Goal: Task Accomplishment & Management: Use online tool/utility

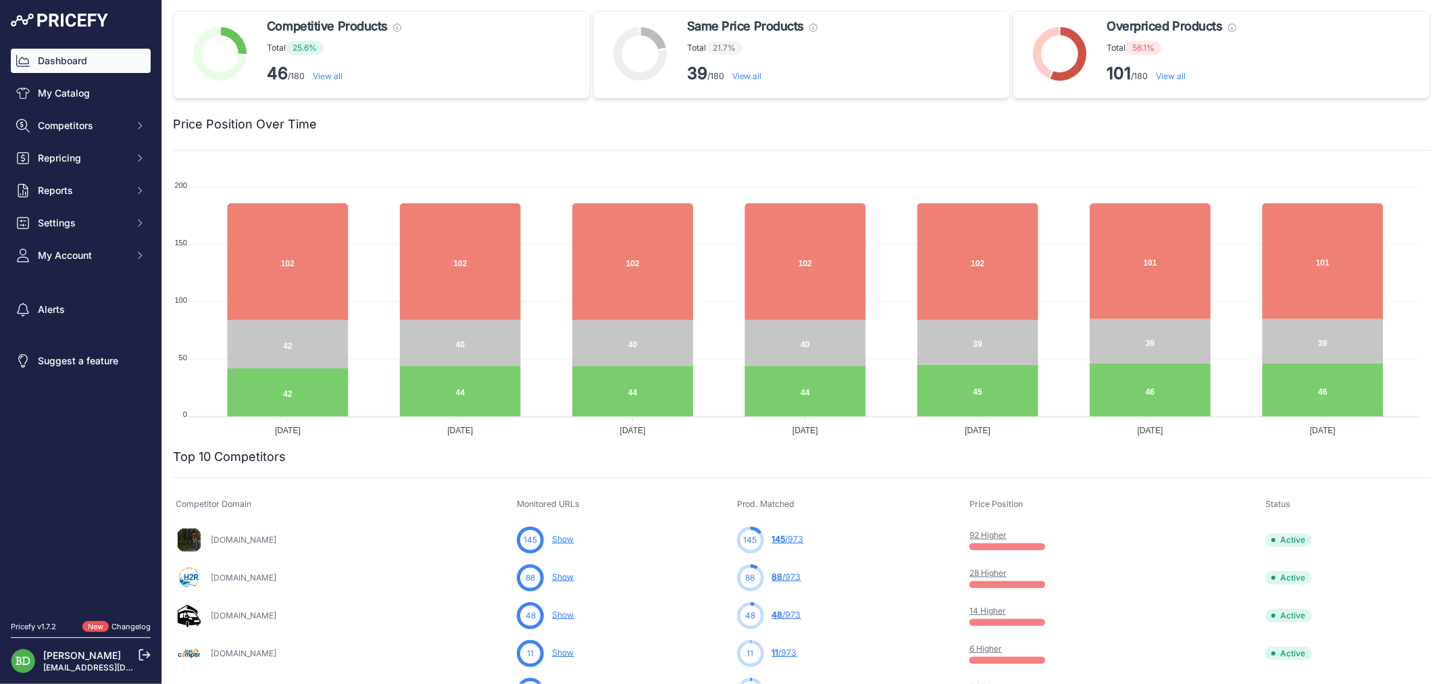
click at [1172, 74] on link "View all" at bounding box center [1171, 76] width 30 height 10
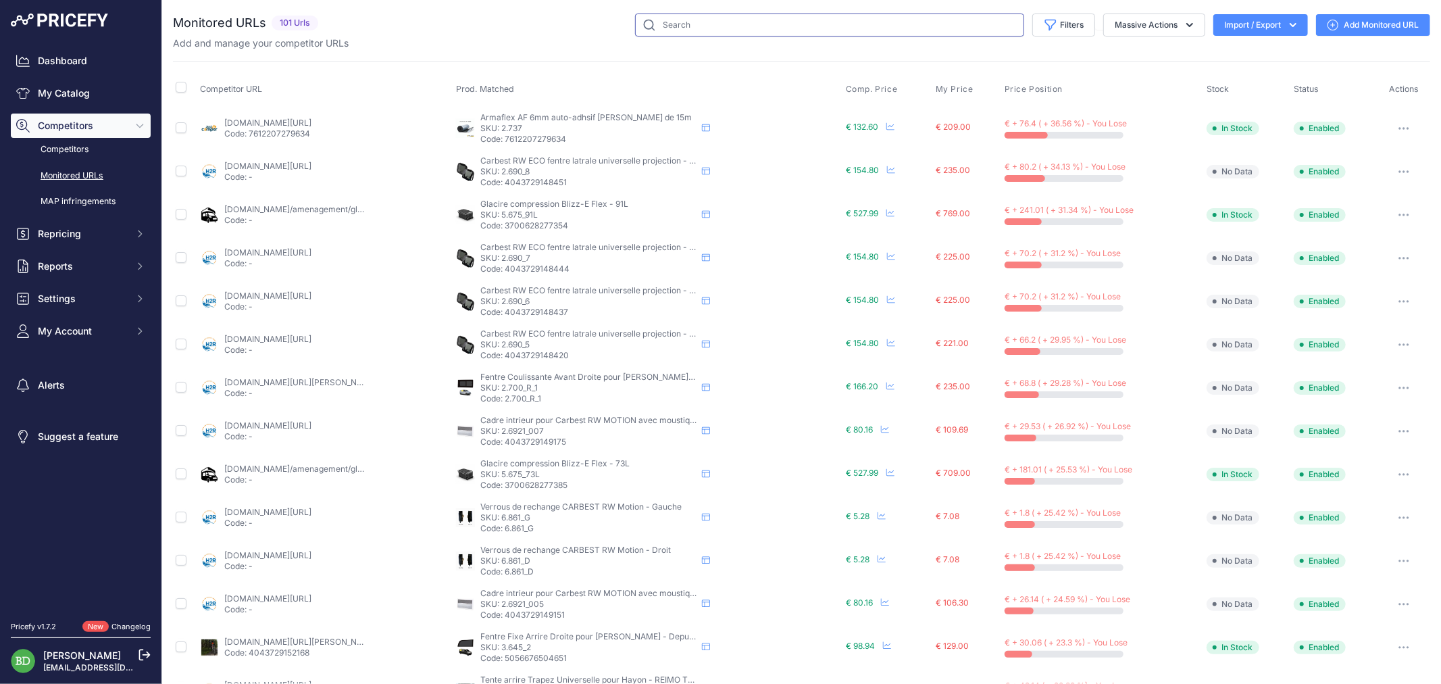
click at [746, 20] on input "text" at bounding box center [829, 25] width 389 height 23
type input "1.003"
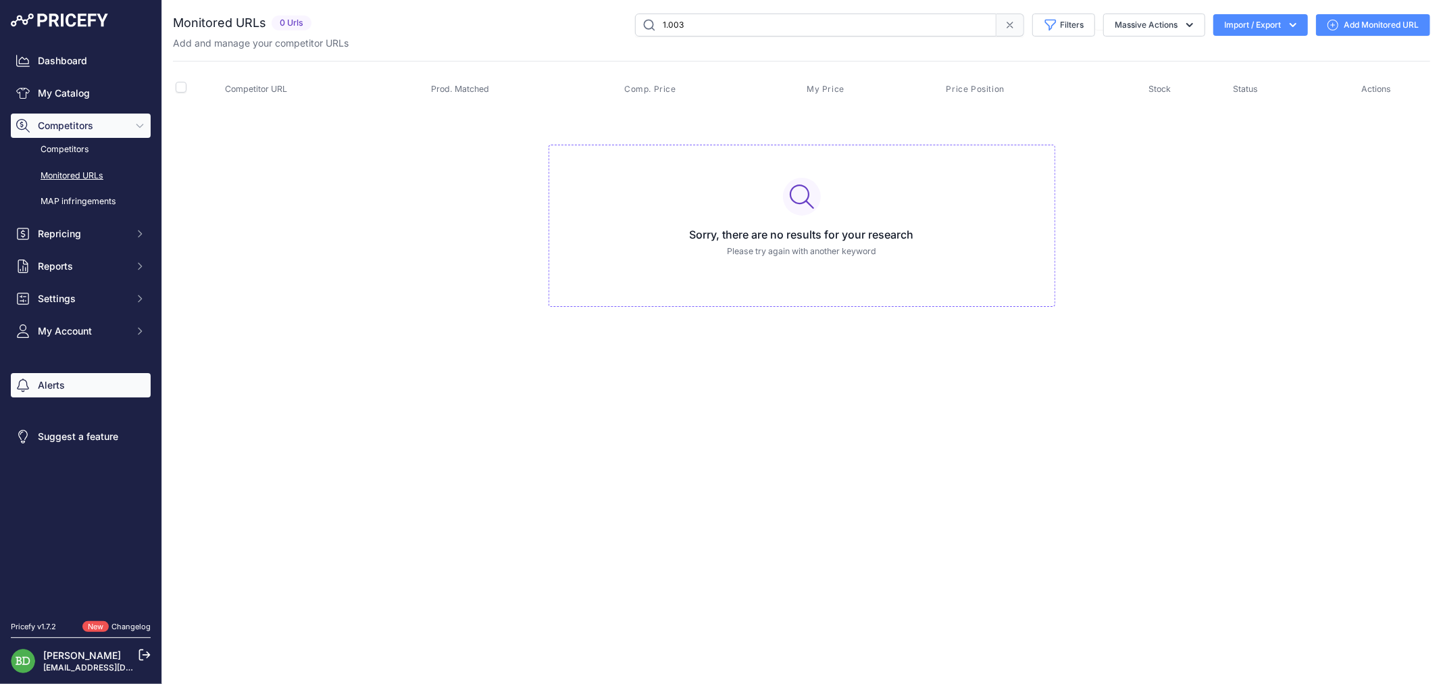
click at [76, 380] on link "Alerts" at bounding box center [81, 385] width 140 height 24
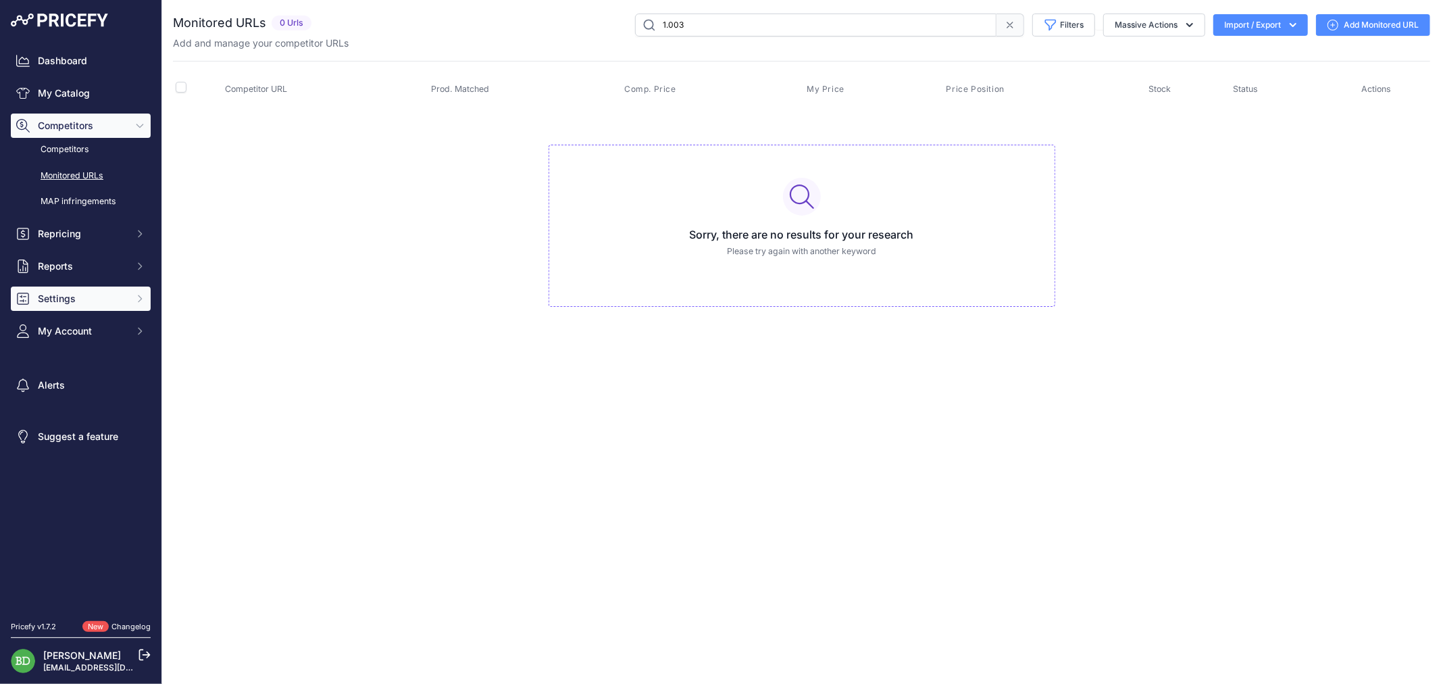
click at [75, 294] on span "Settings" at bounding box center [82, 299] width 88 height 14
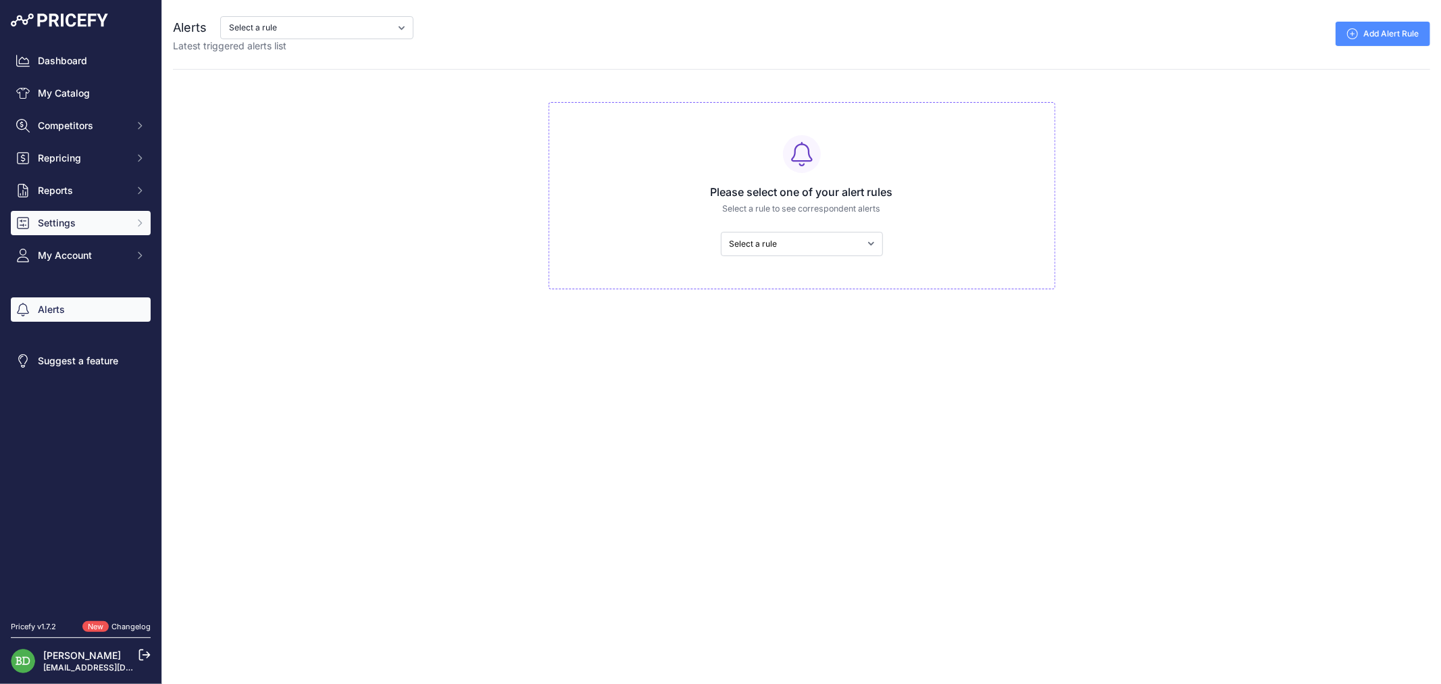
click at [80, 212] on button "Settings" at bounding box center [81, 223] width 140 height 24
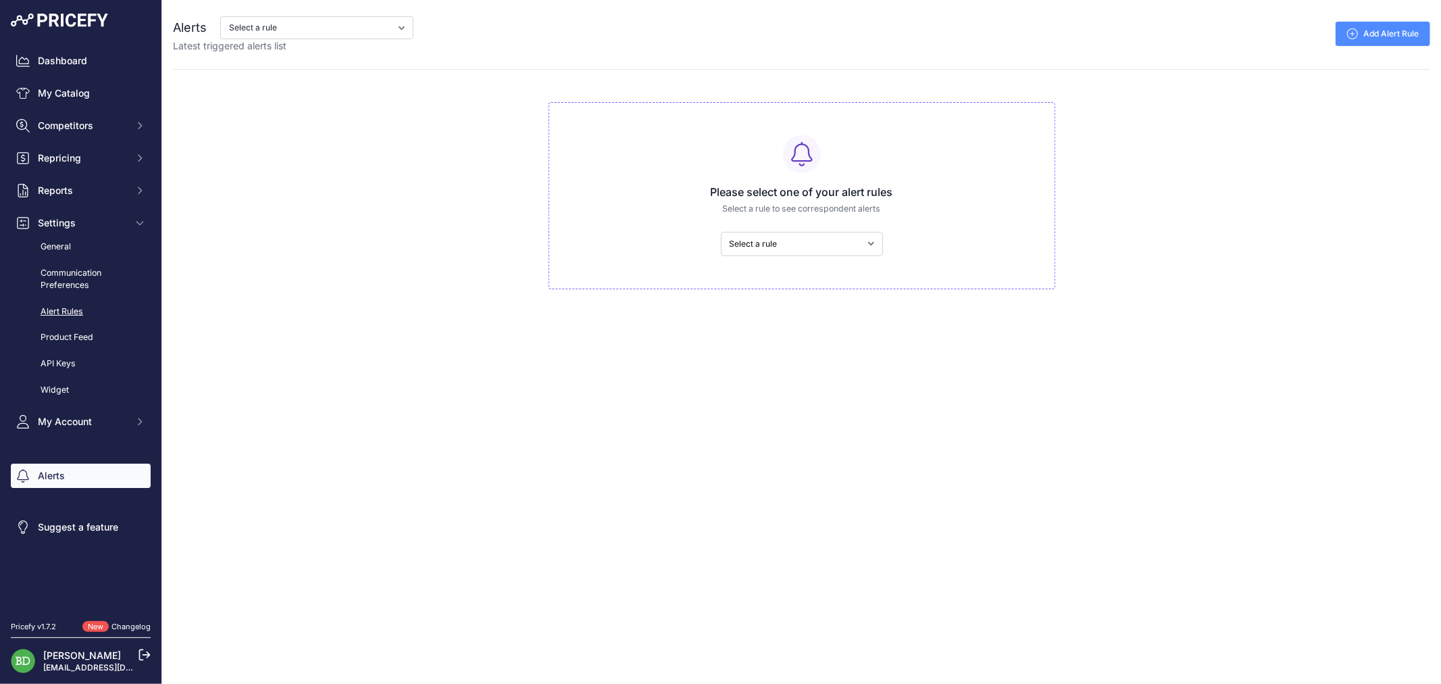
click at [72, 309] on link "Alert Rules" at bounding box center [81, 312] width 140 height 24
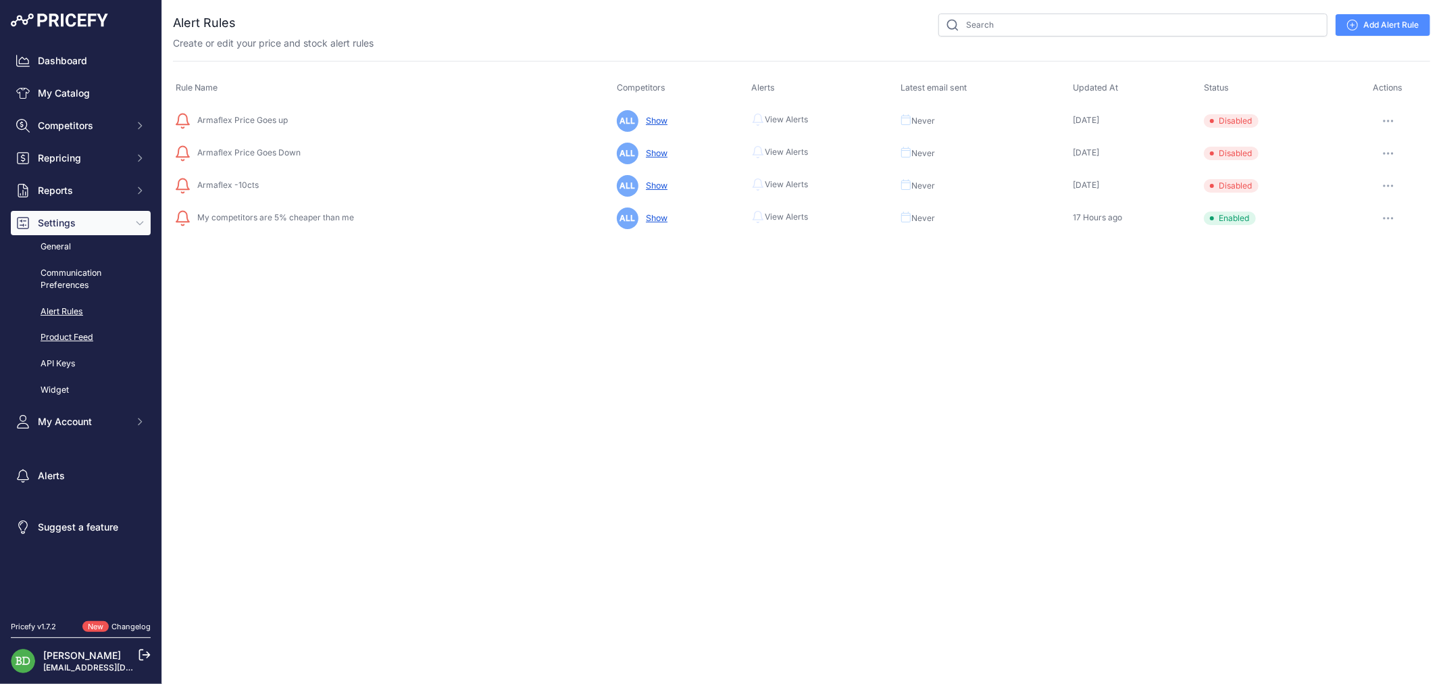
click at [74, 335] on link "Product Feed" at bounding box center [81, 338] width 140 height 24
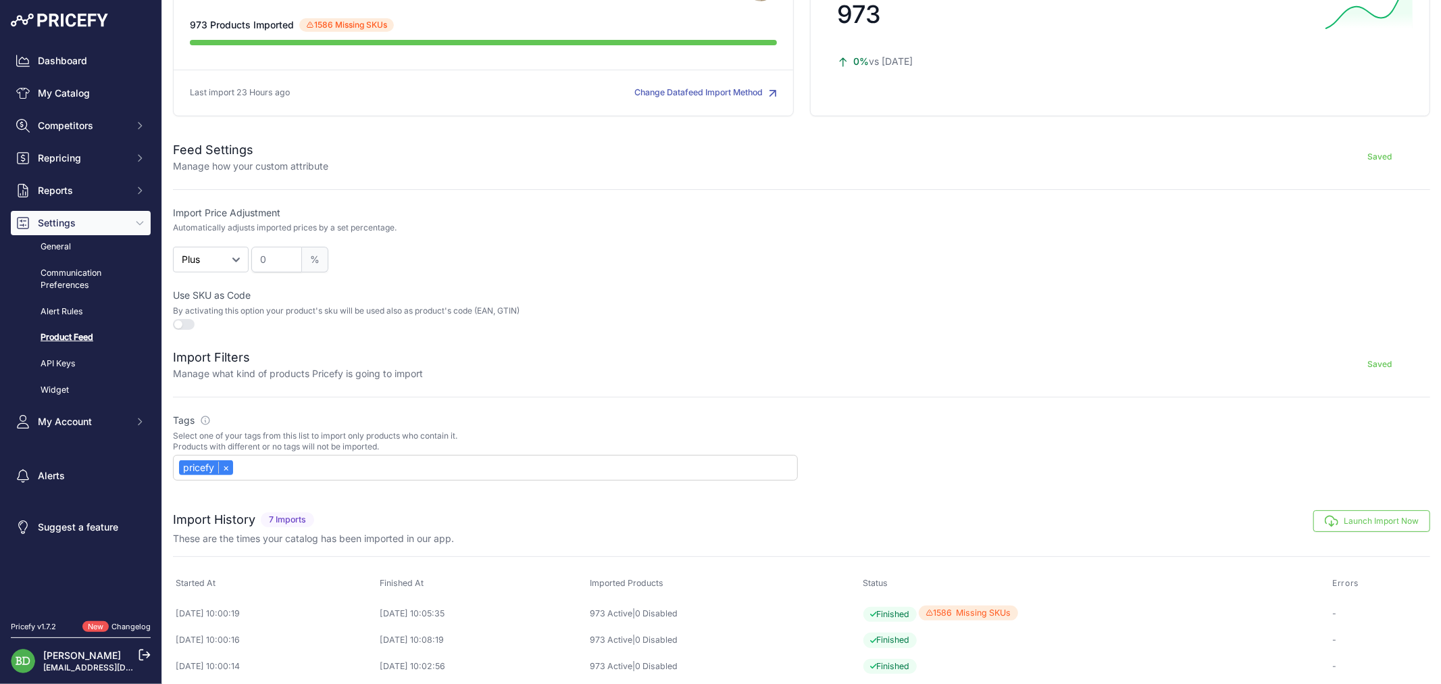
scroll to position [174, 0]
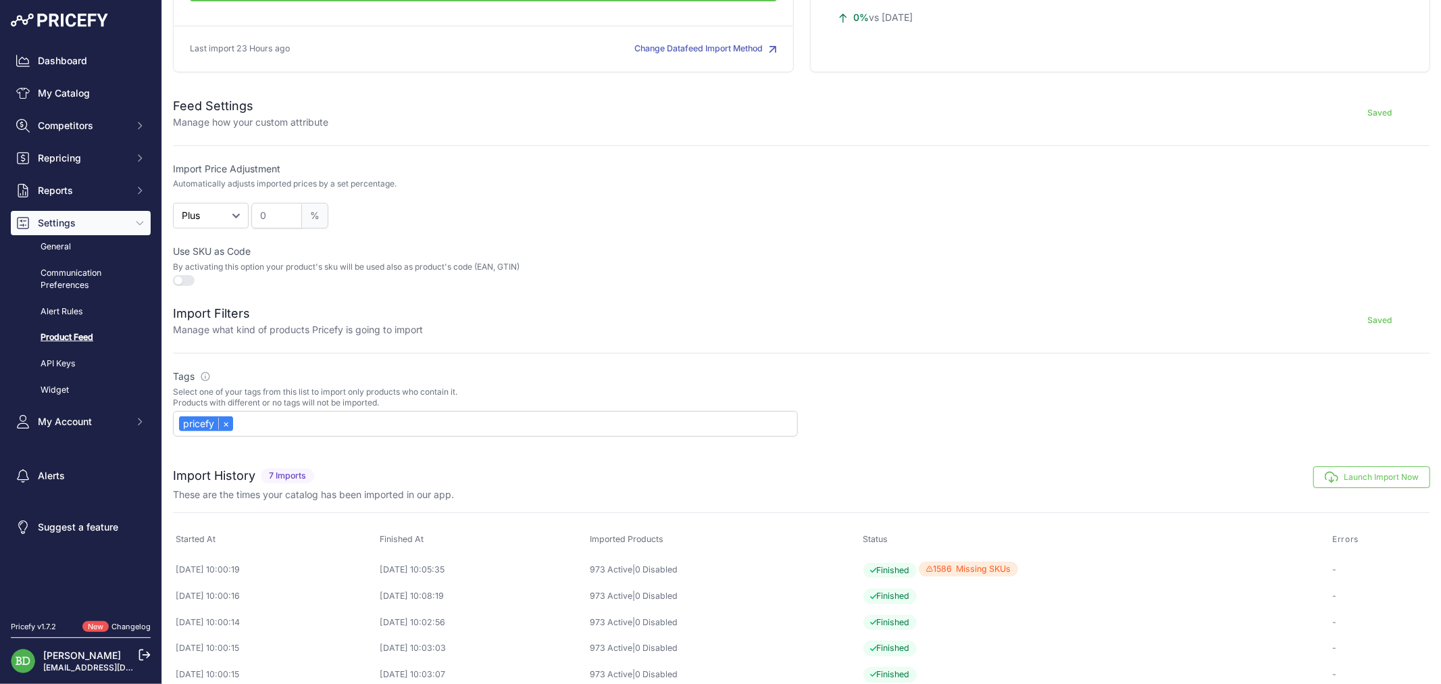
click at [1347, 473] on button "Launch Import Now" at bounding box center [1371, 477] width 117 height 22
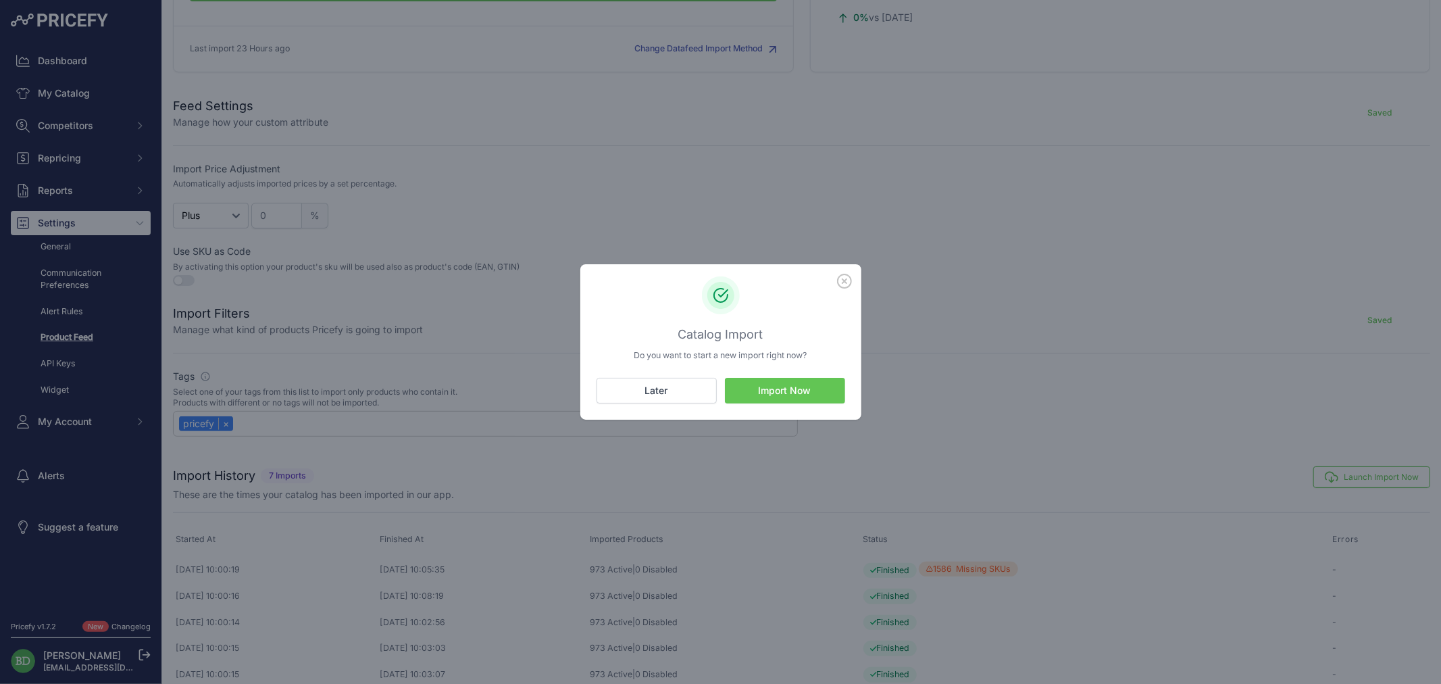
click at [799, 392] on button "Import Now" at bounding box center [785, 391] width 120 height 26
